Goal: Task Accomplishment & Management: Complete application form

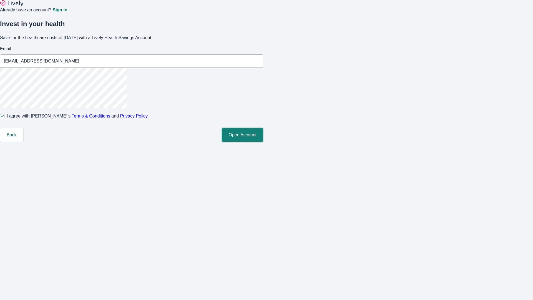
click at [263, 142] on button "Open Account" at bounding box center [242, 134] width 41 height 13
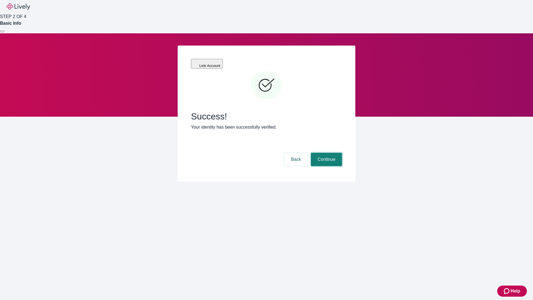
click at [326, 153] on button "Continue" at bounding box center [326, 159] width 31 height 13
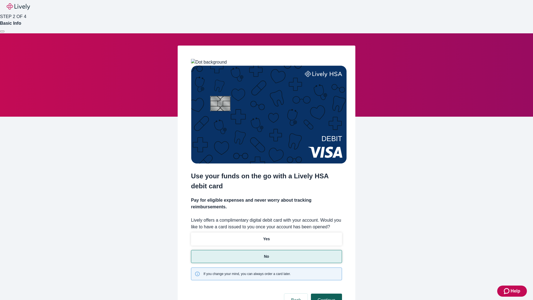
click at [326, 294] on button "Continue" at bounding box center [326, 300] width 31 height 13
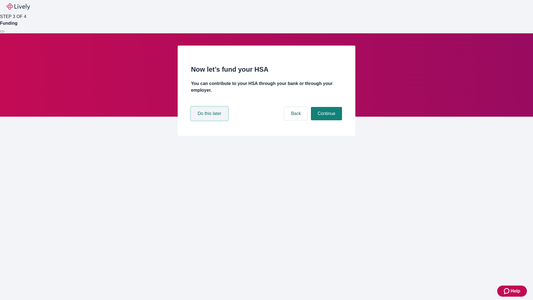
click at [210, 120] on button "Do this later" at bounding box center [209, 113] width 37 height 13
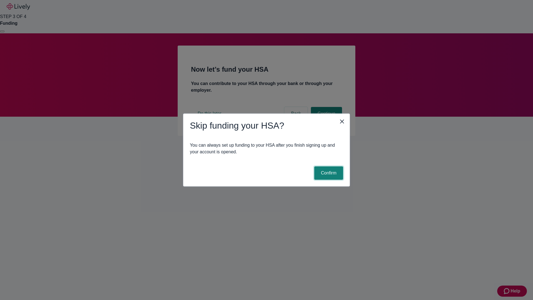
click at [328, 173] on button "Confirm" at bounding box center [328, 172] width 29 height 13
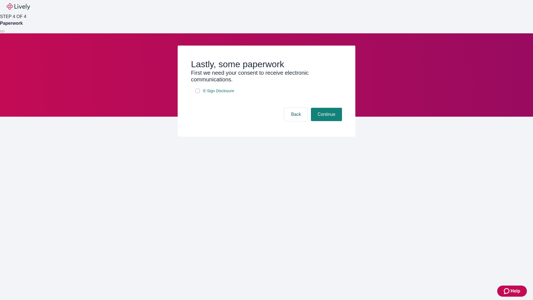
click at [198, 93] on input "E-Sign Disclosure" at bounding box center [198, 91] width 4 height 4
checkbox input "true"
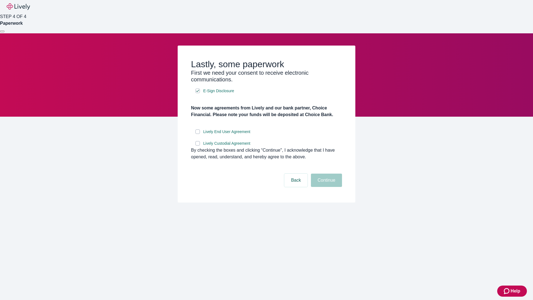
click at [198, 134] on input "Lively End User Agreement" at bounding box center [198, 131] width 4 height 4
checkbox input "true"
click at [198, 146] on input "Lively Custodial Agreement" at bounding box center [198, 143] width 4 height 4
checkbox input "true"
click at [326, 187] on button "Continue" at bounding box center [326, 180] width 31 height 13
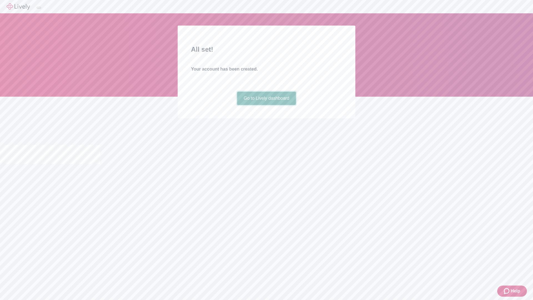
click at [266, 105] on link "Go to Lively dashboard" at bounding box center [266, 98] width 59 height 13
